Goal: Navigation & Orientation: Find specific page/section

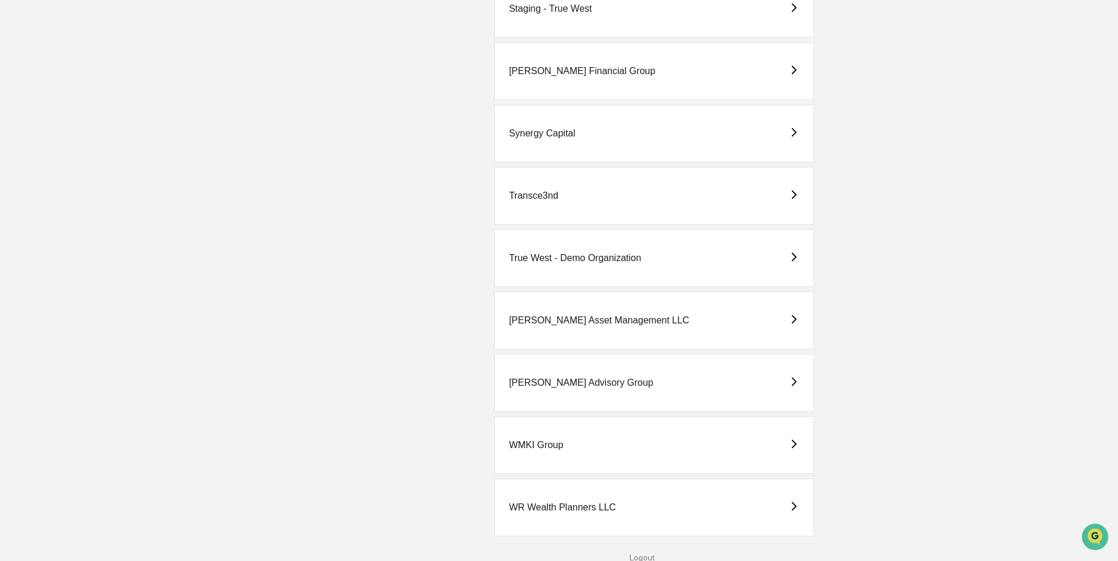
scroll to position [2764, 0]
click at [592, 262] on div "True West - Demo Organization" at bounding box center [575, 257] width 132 height 11
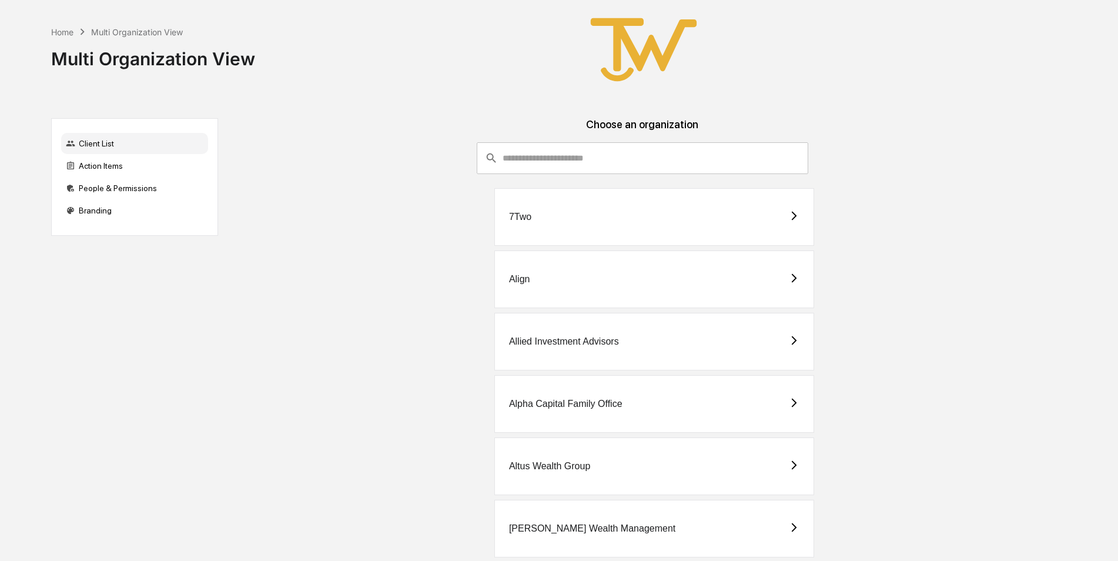
click at [544, 344] on div "Allied Investment Advisors" at bounding box center [564, 341] width 110 height 11
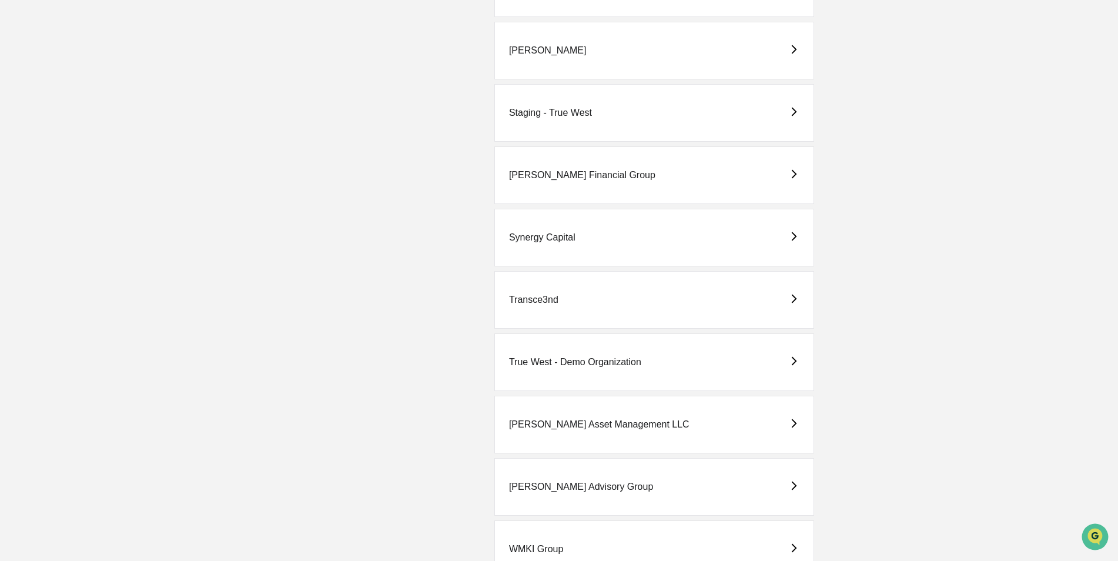
scroll to position [2764, 0]
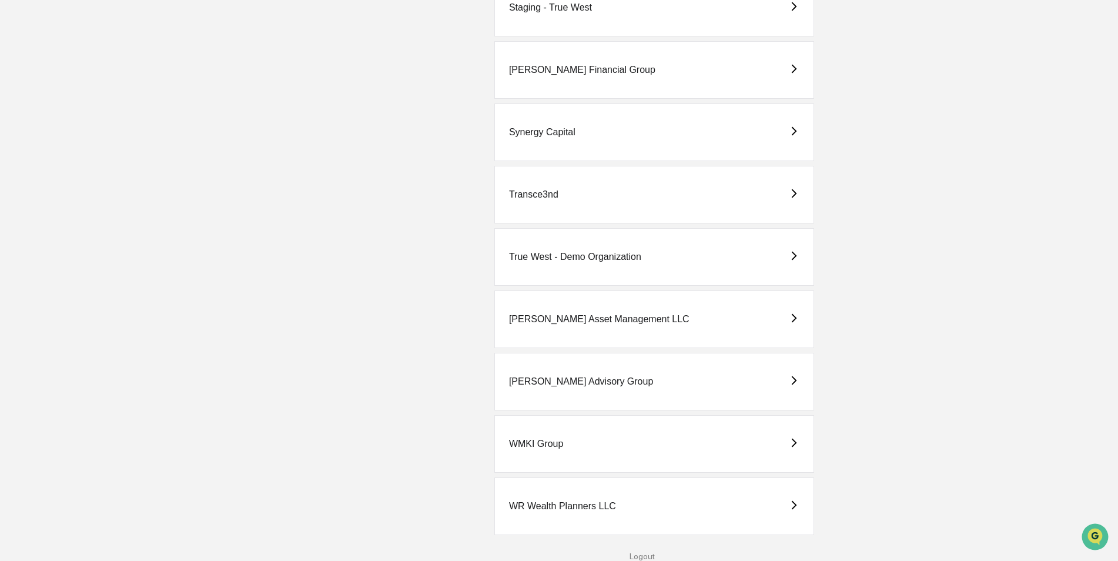
click at [534, 444] on div "WMKI Group" at bounding box center [536, 443] width 54 height 11
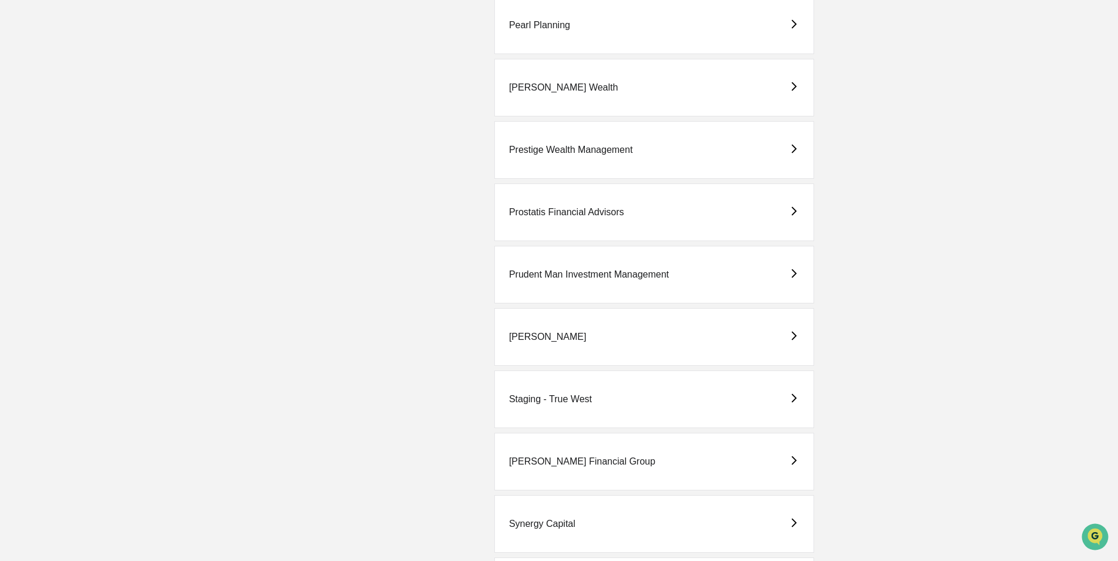
scroll to position [2762, 0]
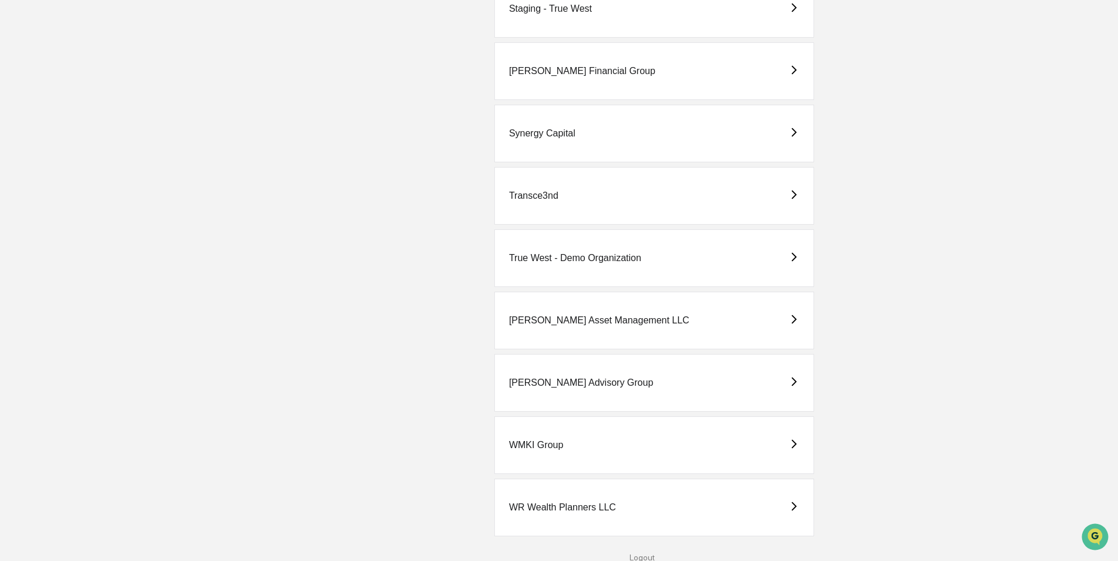
click at [541, 198] on div "Transce3nd" at bounding box center [533, 195] width 49 height 11
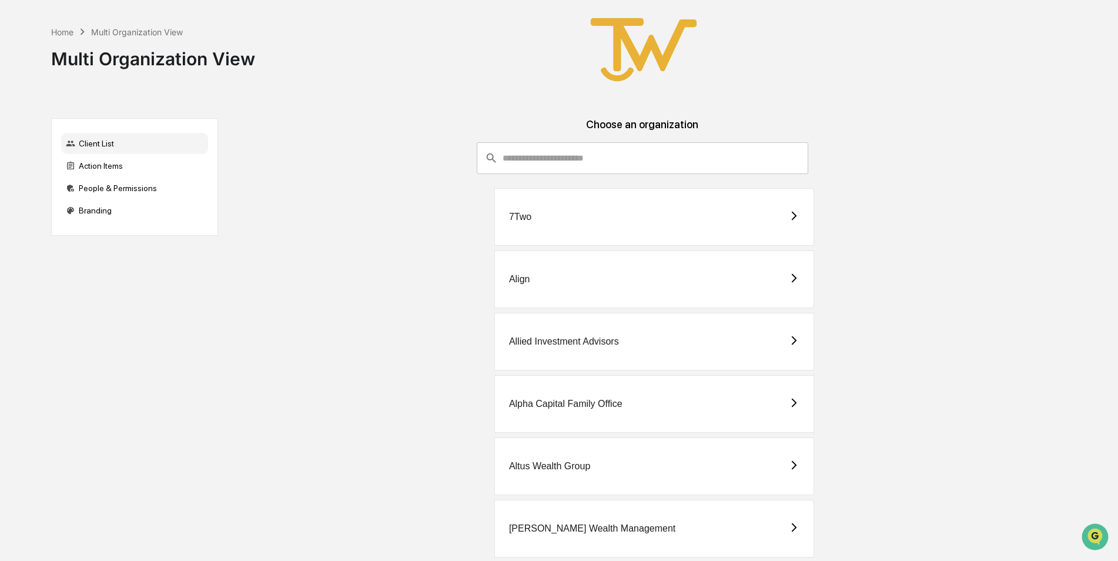
click at [575, 403] on div "Alpha Capital Family Office" at bounding box center [565, 403] width 113 height 11
click at [544, 347] on div "Allied Investment Advisors" at bounding box center [654, 342] width 320 height 58
